Goal: Find specific page/section: Find specific page/section

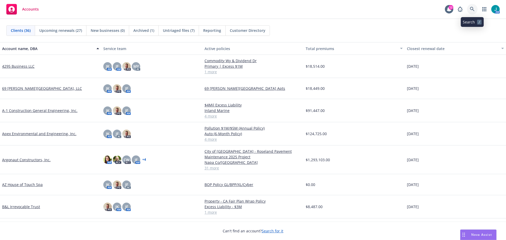
click at [474, 8] on icon at bounding box center [472, 9] width 5 height 5
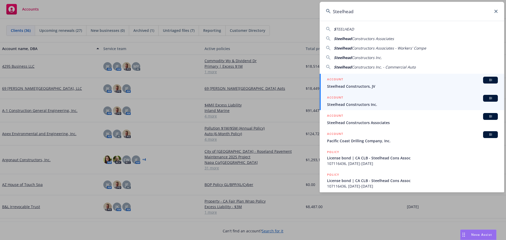
type input "Steelhead"
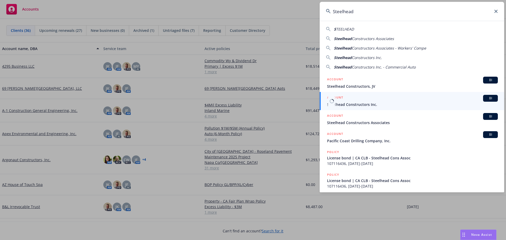
click at [488, 99] on span "BI" at bounding box center [490, 98] width 11 height 5
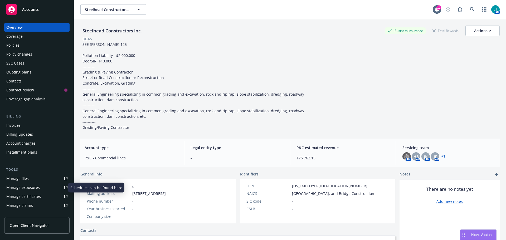
click at [32, 190] on div "Manage exposures" at bounding box center [22, 188] width 33 height 8
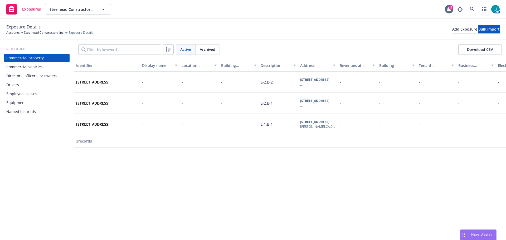
click at [37, 99] on div "Equipment" at bounding box center [36, 103] width 61 height 8
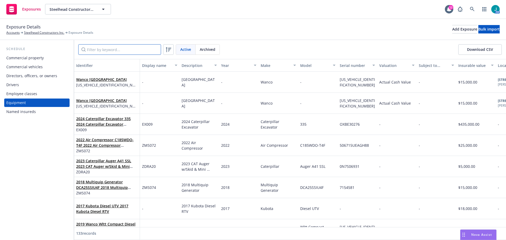
click at [112, 47] on input "Filter by keyword..." at bounding box center [119, 49] width 83 height 11
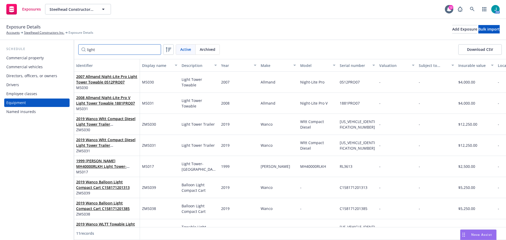
drag, startPoint x: 111, startPoint y: 52, endPoint x: 29, endPoint y: 48, distance: 81.6
click at [30, 48] on div "Schedule Commercial property Commercial vehicles Directors, officers, or owners…" at bounding box center [253, 140] width 506 height 200
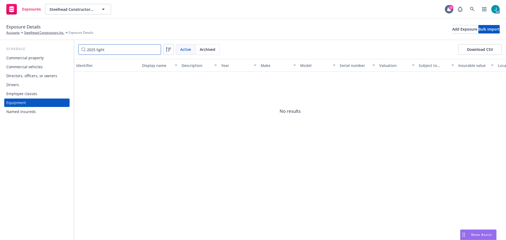
drag, startPoint x: 115, startPoint y: 48, endPoint x: 61, endPoint y: 48, distance: 54.1
click at [61, 48] on div "Schedule Commercial property Commercial vehicles Directors, officers, or owners…" at bounding box center [253, 140] width 506 height 200
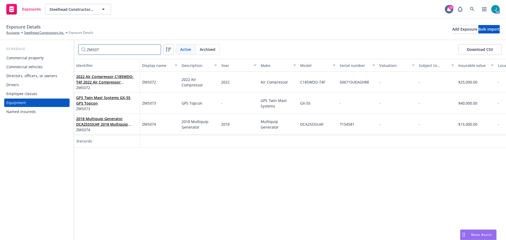
click at [105, 49] on input "ZMS07" at bounding box center [119, 49] width 83 height 11
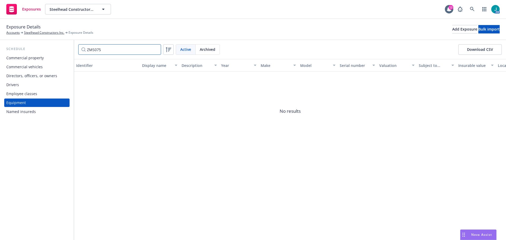
type input "ZMS075"
click at [38, 67] on div "Commercial vehicles" at bounding box center [24, 67] width 36 height 8
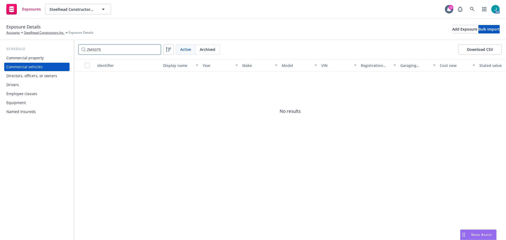
drag, startPoint x: 120, startPoint y: 49, endPoint x: 76, endPoint y: 42, distance: 44.4
click at [77, 45] on div "ZMS075 Active Archived Download CSV" at bounding box center [290, 49] width 432 height 19
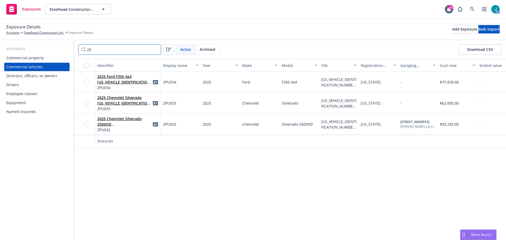
type input "2"
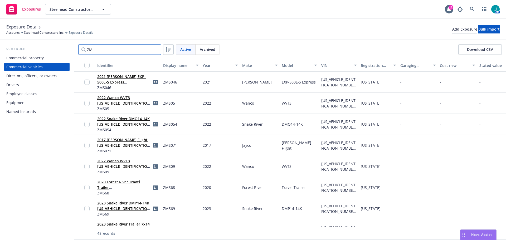
type input "ZMS"
